Goal: Task Accomplishment & Management: Manage account settings

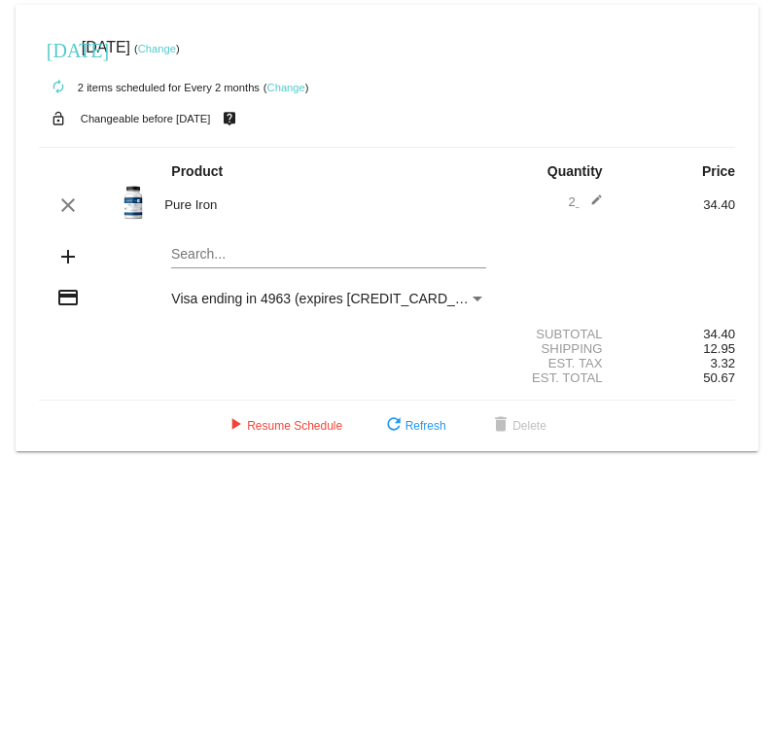
click at [176, 48] on link "Change" at bounding box center [157, 49] width 38 height 12
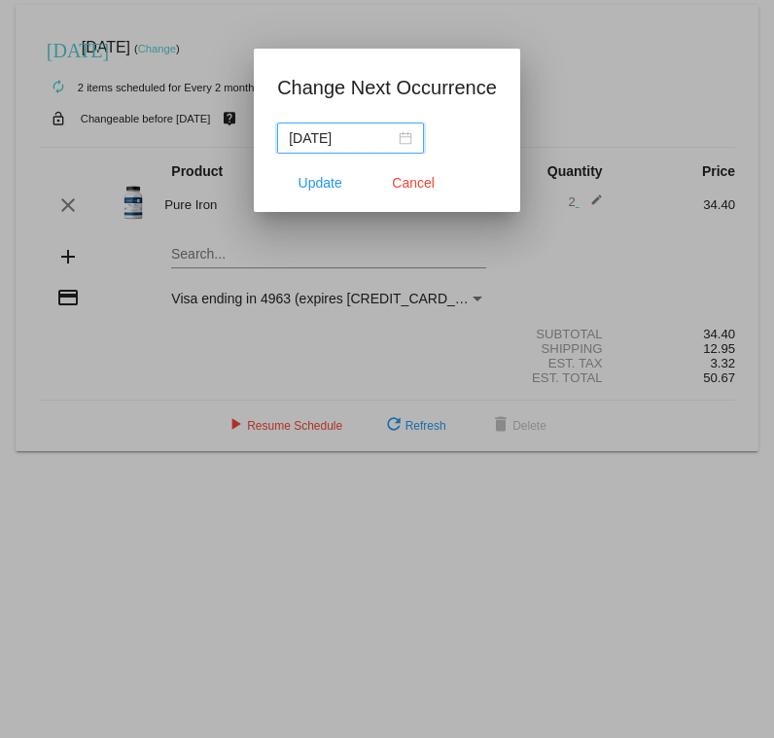
click at [394, 141] on div "[DATE]" at bounding box center [350, 137] width 123 height 21
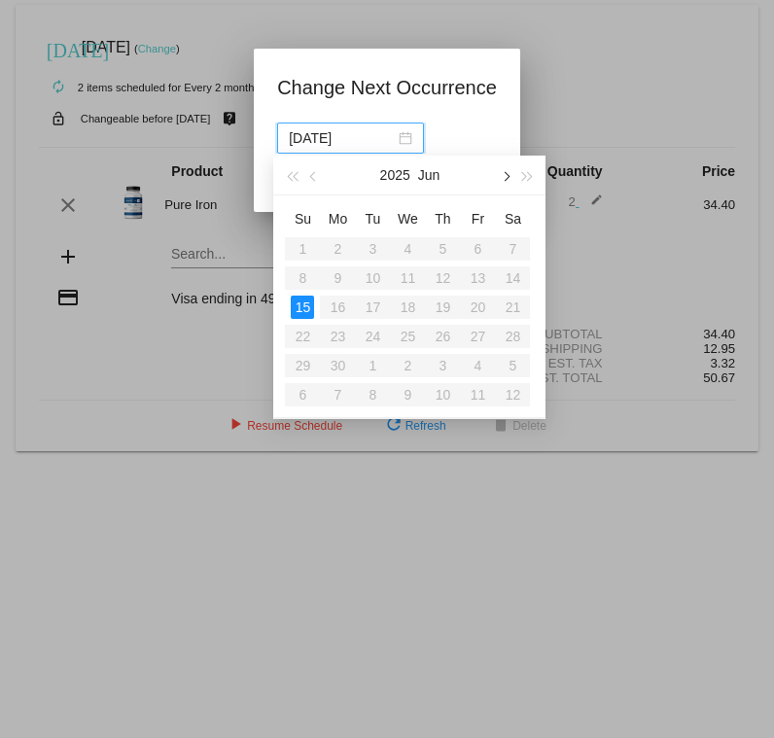
click at [510, 174] on button "button" at bounding box center [505, 175] width 21 height 39
click at [341, 366] on div "25" at bounding box center [337, 365] width 23 height 23
type input "[DATE]"
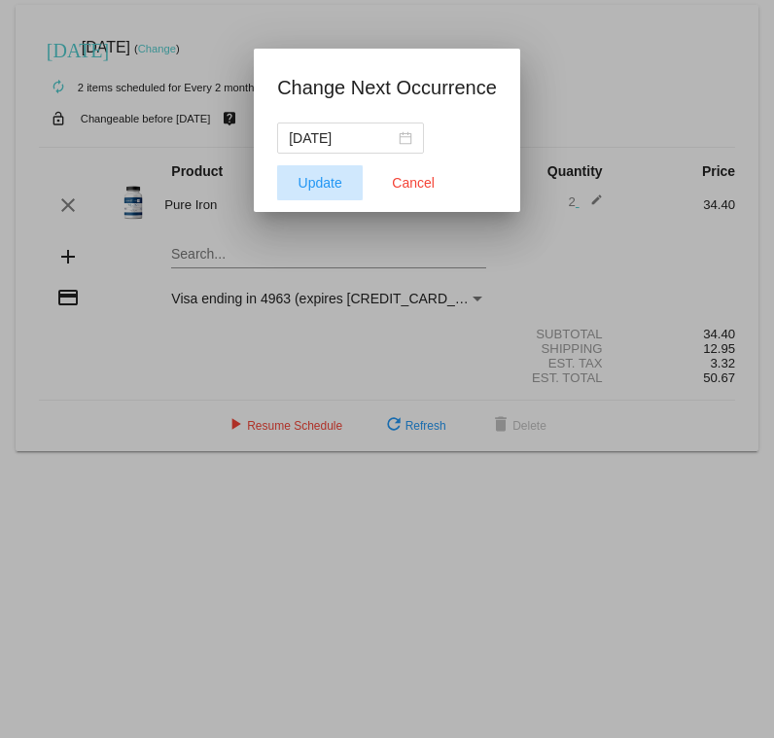
click at [319, 185] on span "Update" at bounding box center [321, 183] width 44 height 16
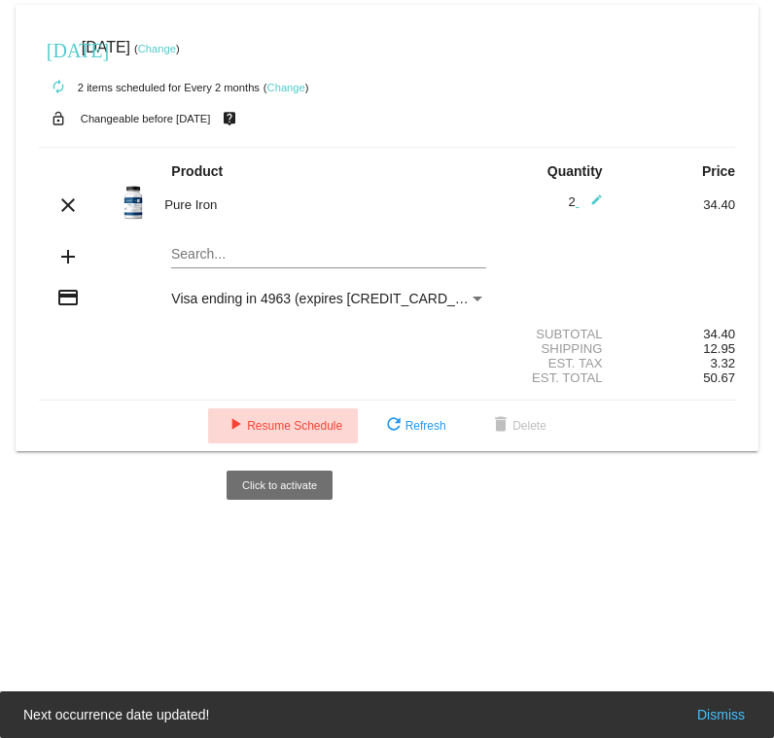
click at [294, 433] on span "play_arrow Resume Schedule" at bounding box center [283, 426] width 119 height 14
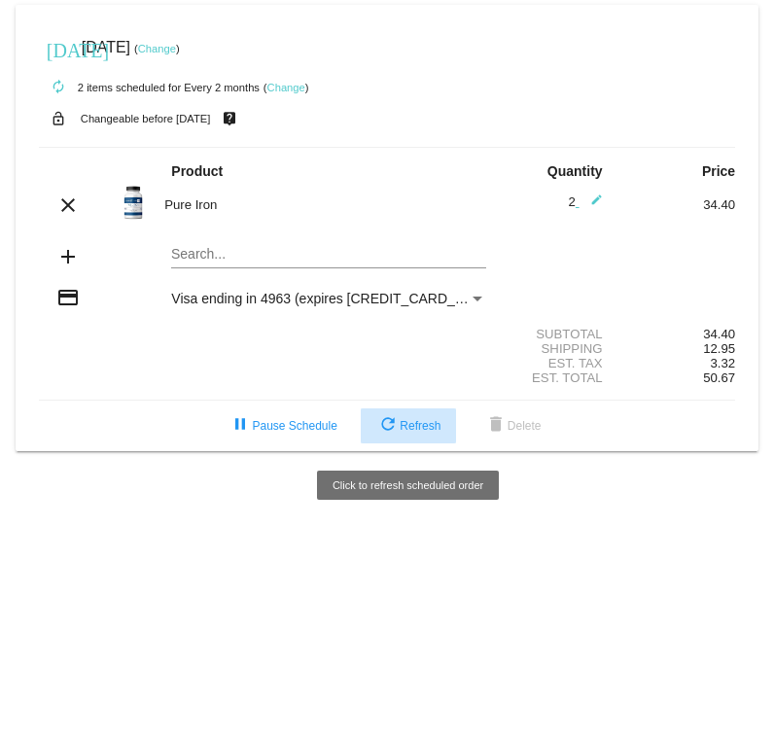
click at [431, 427] on span "refresh Refresh" at bounding box center [408, 426] width 64 height 14
